Goal: Transaction & Acquisition: Purchase product/service

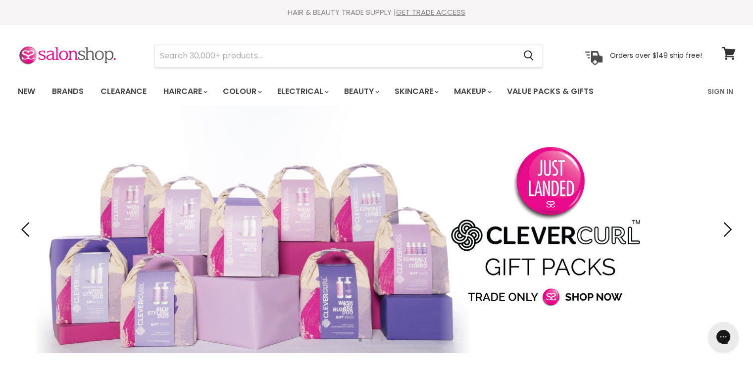
click at [721, 89] on link "Sign In" at bounding box center [721, 91] width 38 height 21
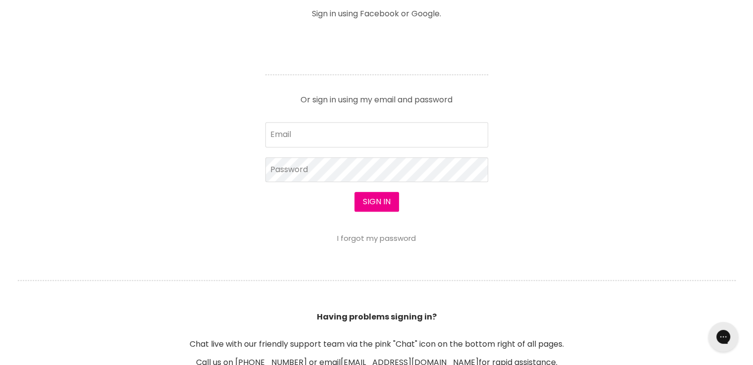
scroll to position [446, 0]
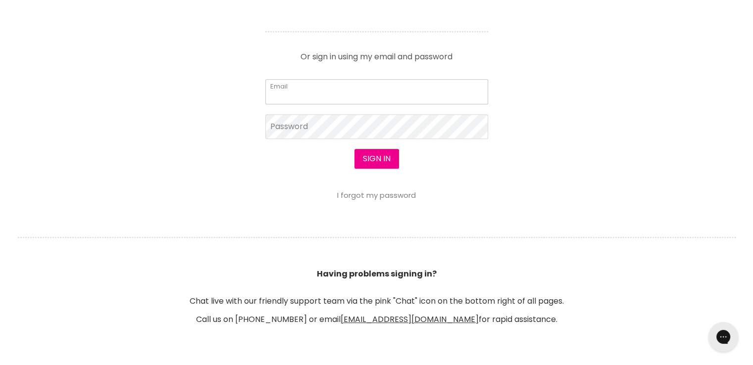
click at [315, 92] on input "Email" at bounding box center [376, 91] width 223 height 25
type input "cs.discountsalonsupplies@gmail.com"
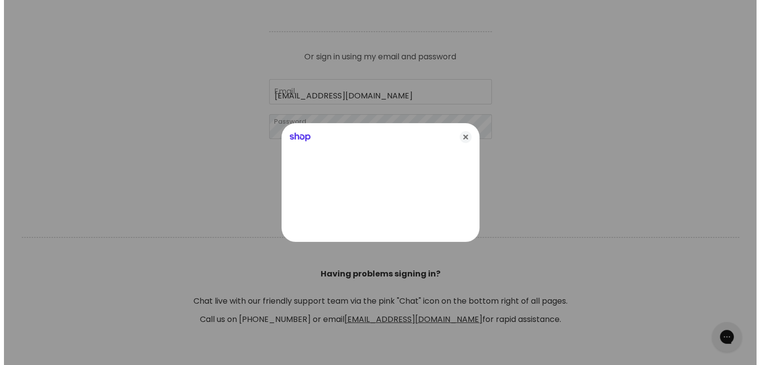
scroll to position [446, 0]
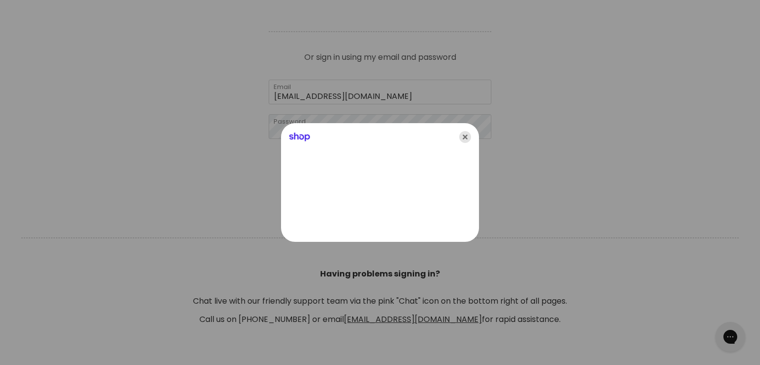
click at [465, 137] on icon "Close" at bounding box center [465, 137] width 12 height 12
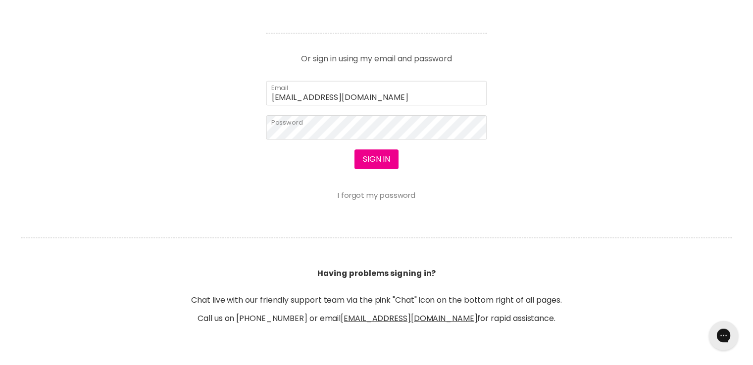
scroll to position [446, 0]
click at [373, 155] on button "Sign in" at bounding box center [377, 159] width 45 height 20
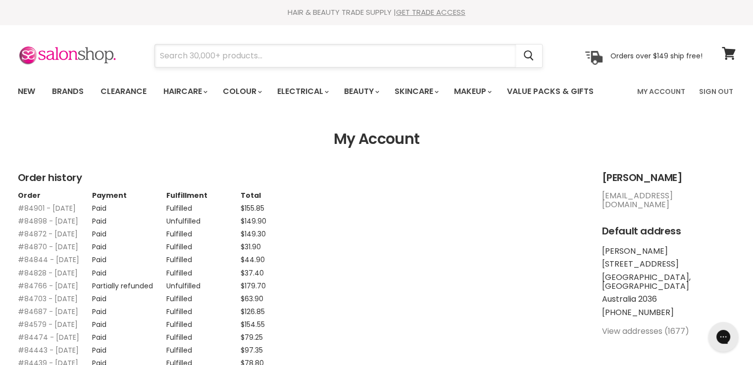
click at [313, 58] on input "Search" at bounding box center [335, 56] width 361 height 23
paste input "Wella Fusion Intense Repair Mask"
type input "Wella Fusion Intense Repair Mask"
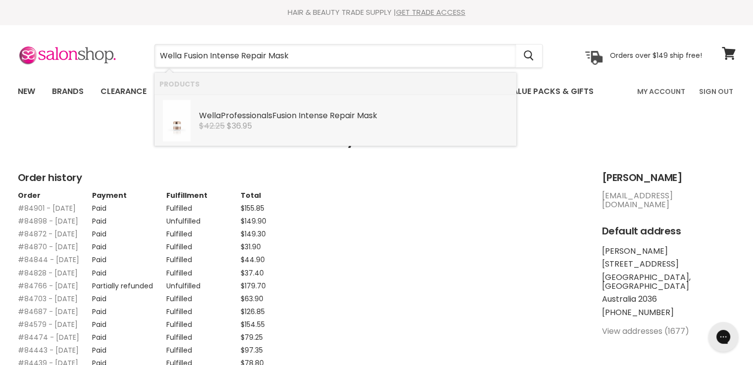
click at [243, 115] on div "Wella Professionals Fusion Intense Repair Mask" at bounding box center [355, 116] width 312 height 10
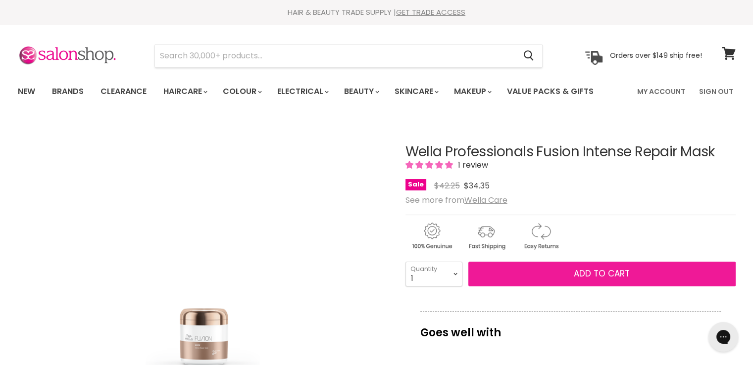
click at [543, 272] on button "Add to cart" at bounding box center [601, 274] width 267 height 25
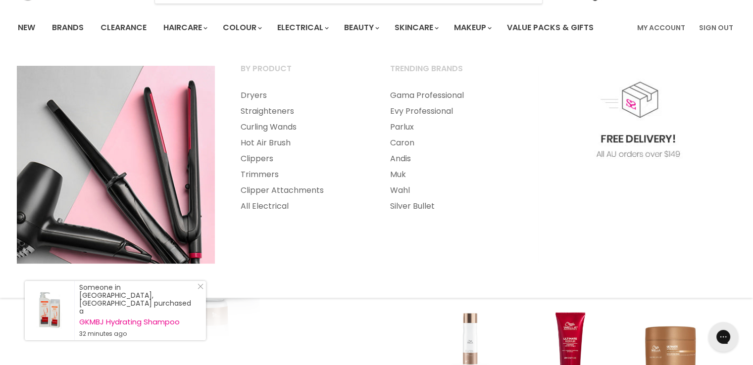
scroll to position [149, 0]
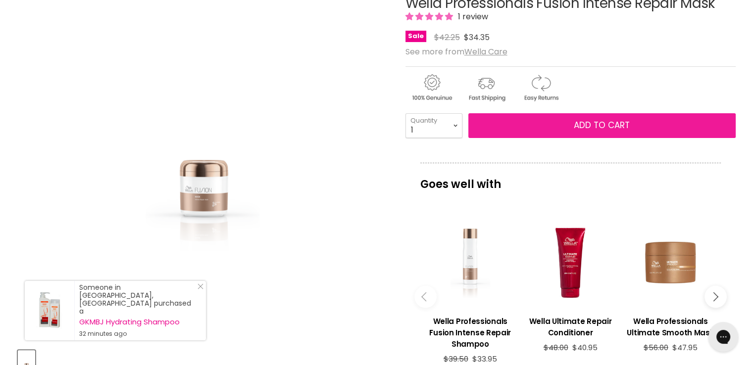
click at [549, 123] on button "Add to cart" at bounding box center [601, 125] width 267 height 25
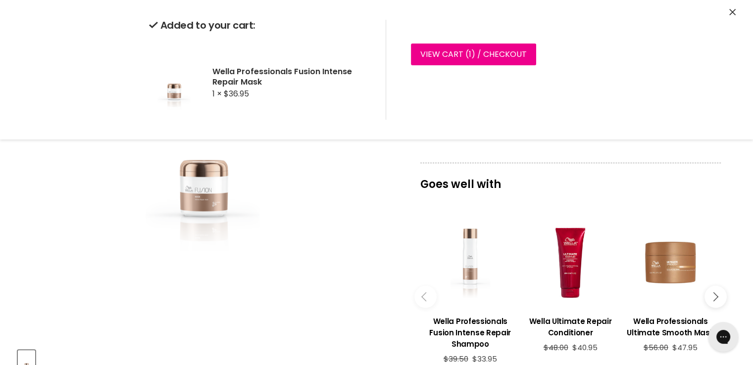
scroll to position [0, 0]
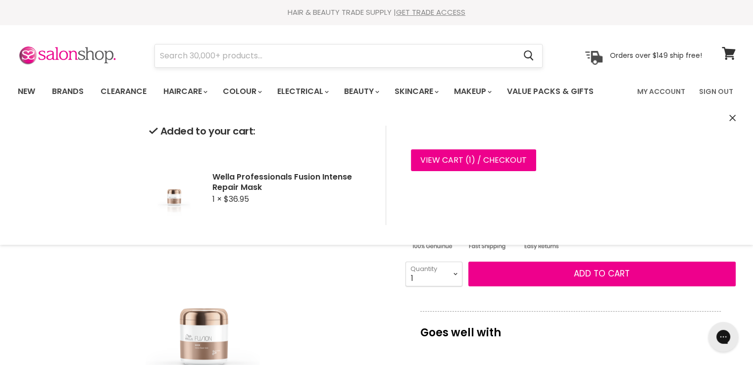
click at [219, 53] on input "Search" at bounding box center [335, 56] width 361 height 23
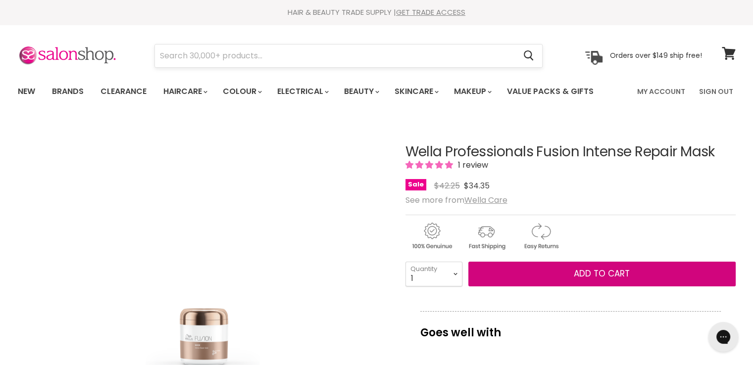
click at [223, 55] on input "Search" at bounding box center [335, 56] width 361 height 23
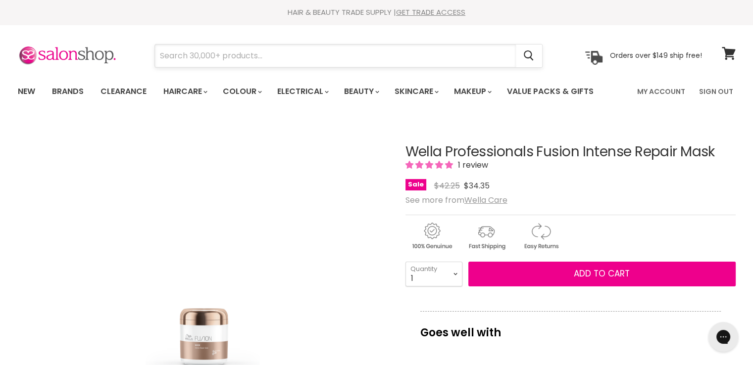
paste input "Qiqi Hydration Fixation"
type input "Qiqi Hydration Fixation"
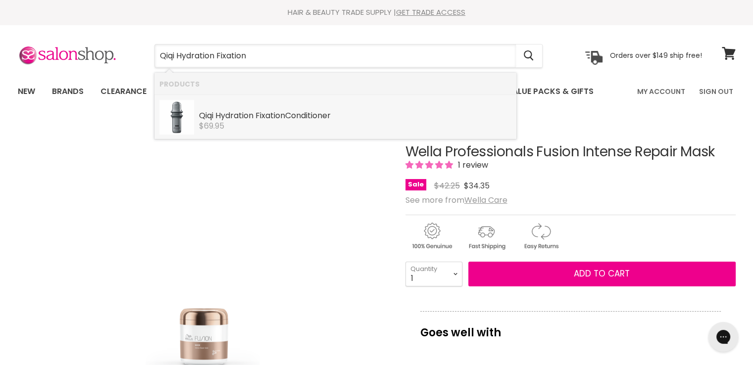
click at [238, 117] on b "Hydration" at bounding box center [234, 115] width 38 height 11
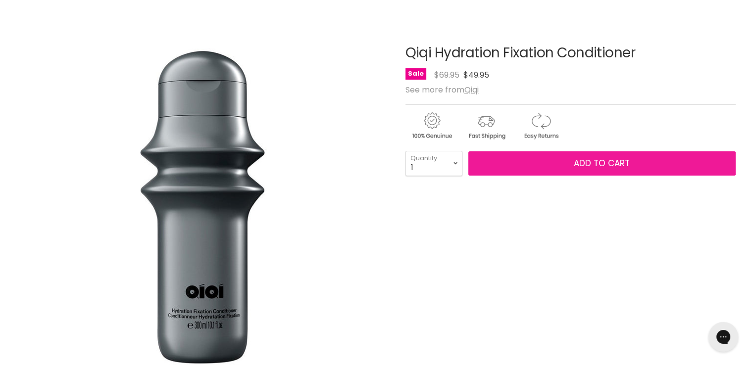
click at [560, 160] on button "Add to cart" at bounding box center [601, 164] width 267 height 25
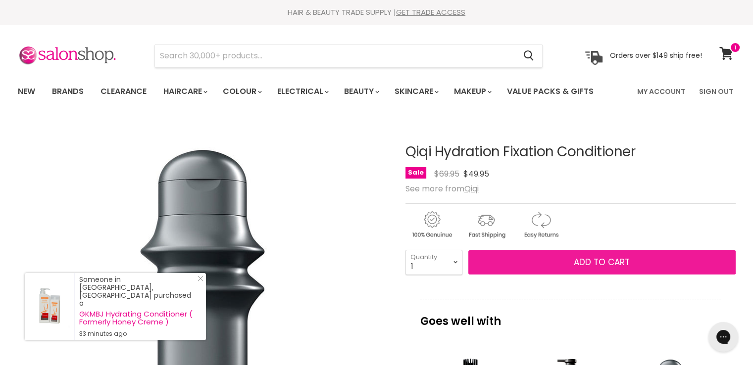
click at [539, 256] on button "Add to cart" at bounding box center [601, 263] width 267 height 25
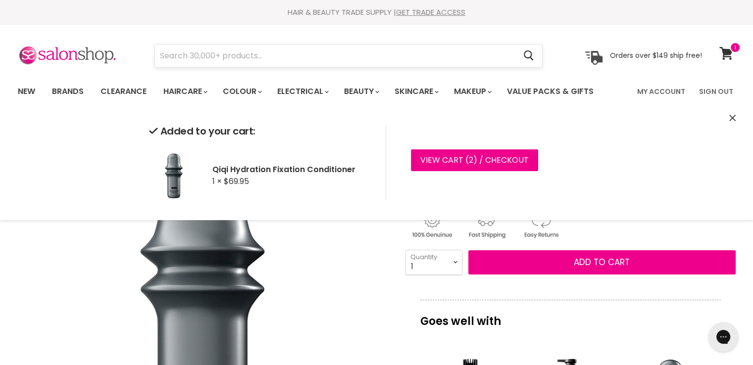
click at [244, 55] on input "Search" at bounding box center [335, 56] width 361 height 23
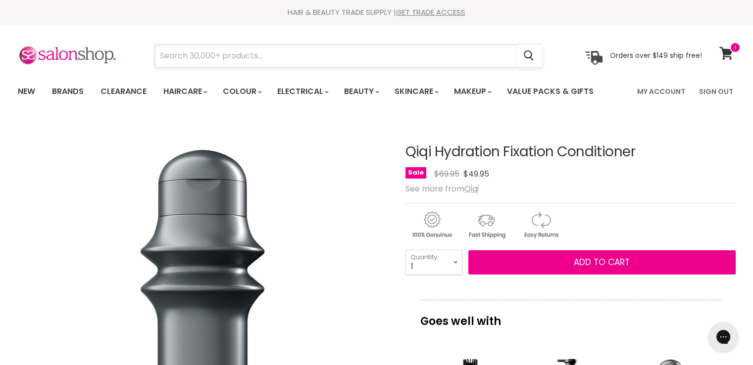
paste input "Qiqi Love Is In The Hair"
type input "Qiqi Love Is In The Hair"
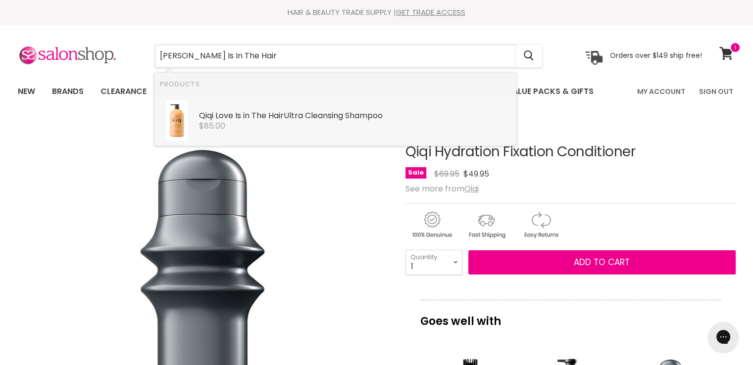
click at [202, 115] on b "Qiqi" at bounding box center [206, 115] width 14 height 11
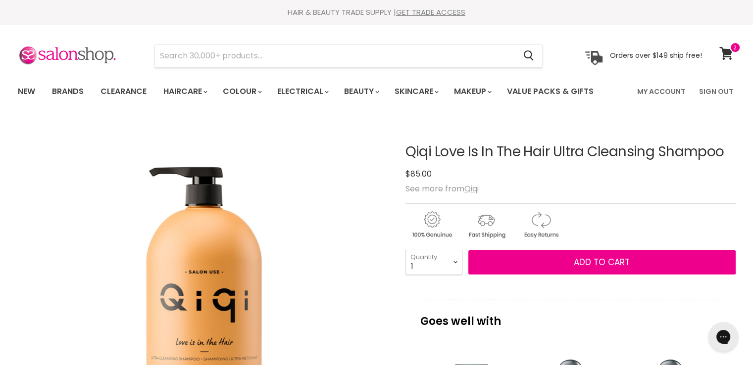
click at [476, 188] on u "Qiqi" at bounding box center [471, 188] width 14 height 11
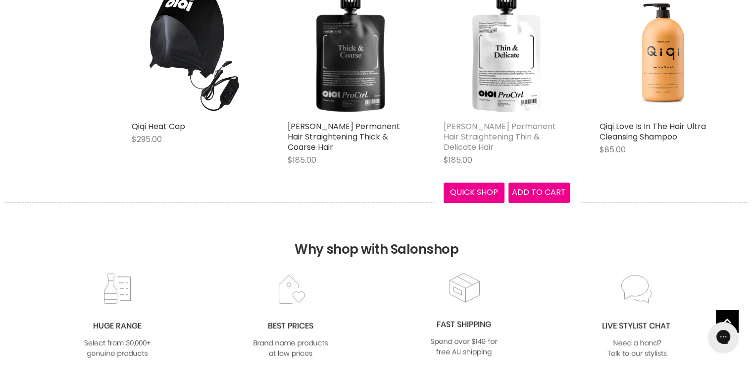
scroll to position [644, 0]
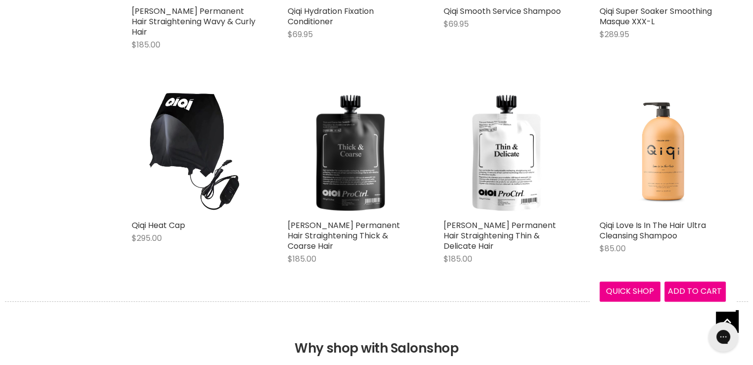
click at [665, 137] on img "Main content" at bounding box center [663, 152] width 66 height 126
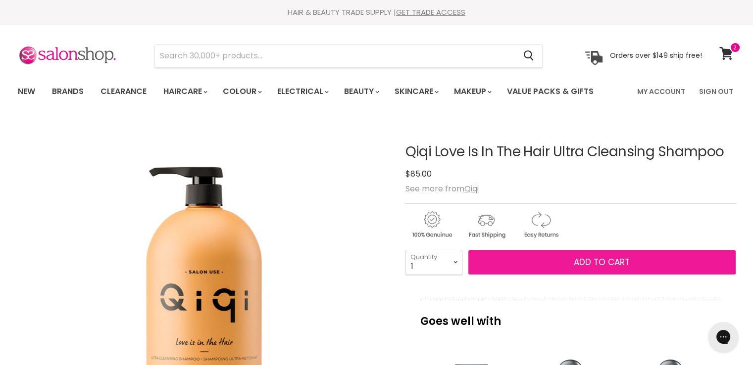
click at [571, 260] on button "Add to cart" at bounding box center [601, 263] width 267 height 25
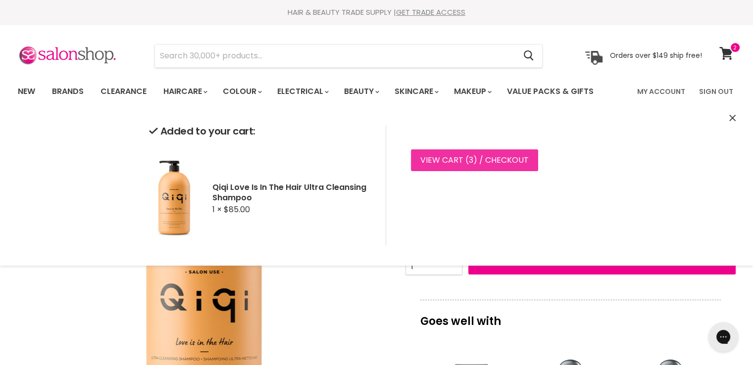
click at [434, 157] on link "View cart ( 3 ) / Checkout" at bounding box center [474, 161] width 127 height 22
